Goal: Task Accomplishment & Management: Manage account settings

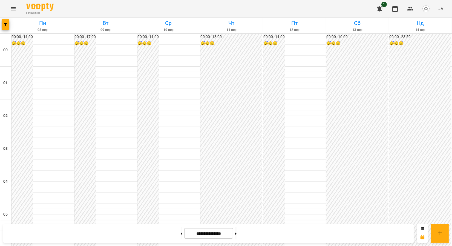
scroll to position [418, 0]
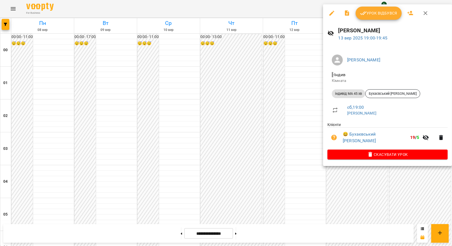
click at [383, 12] on span "Урок відбувся" at bounding box center [378, 13] width 37 height 7
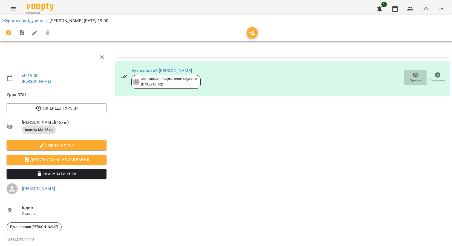
click at [414, 75] on span "Прогул" at bounding box center [415, 77] width 16 height 11
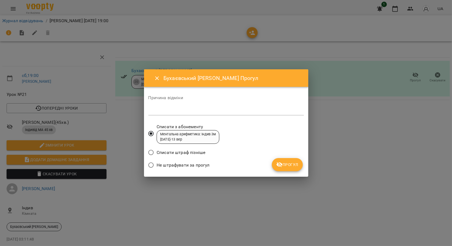
click at [281, 161] on icon "submit" at bounding box center [279, 164] width 7 height 7
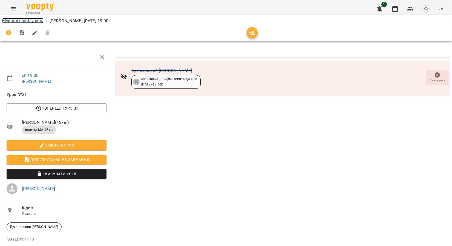
click at [14, 18] on link "Журнал відвідувань" at bounding box center [22, 20] width 41 height 5
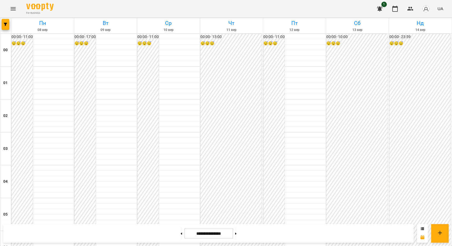
scroll to position [600, 0]
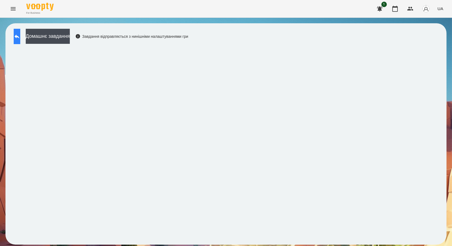
click at [18, 33] on button at bounding box center [17, 36] width 7 height 15
